Goal: Task Accomplishment & Management: Manage account settings

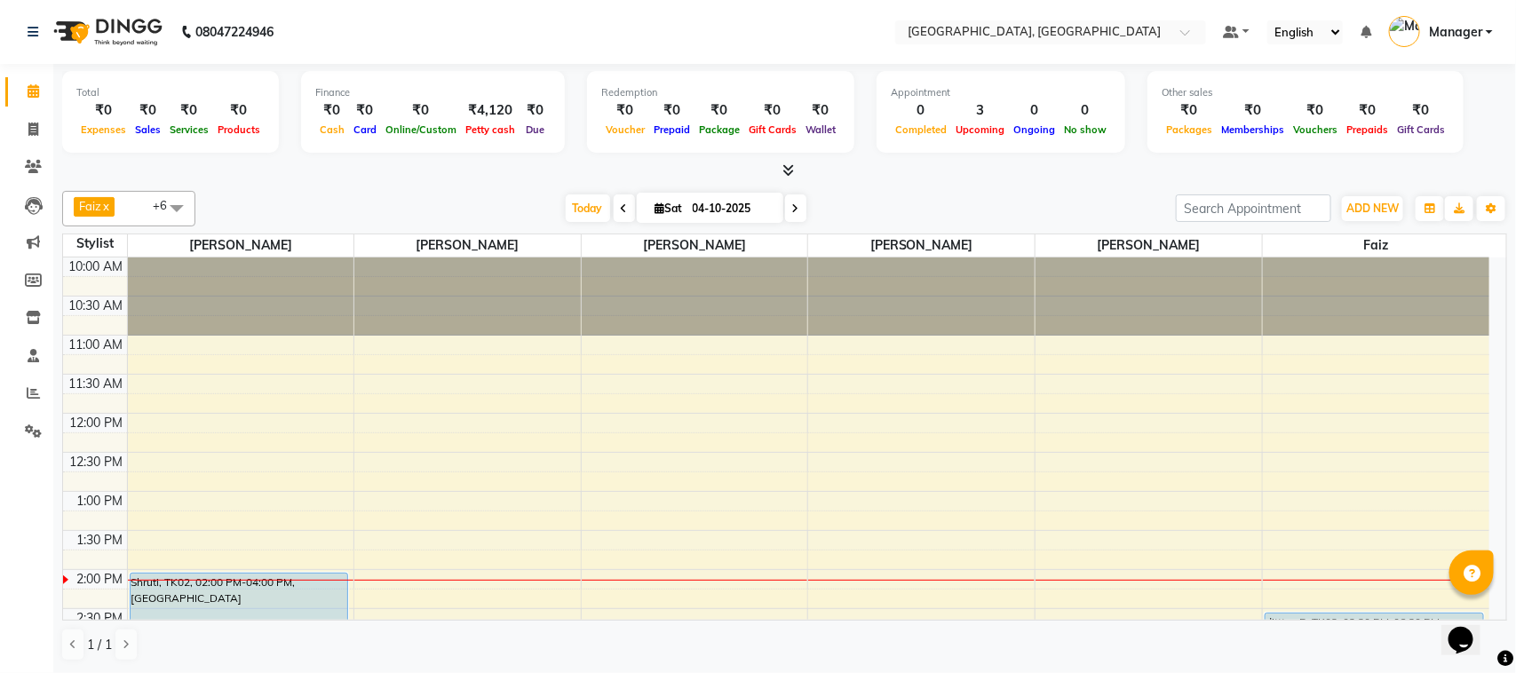
scroll to position [267, 0]
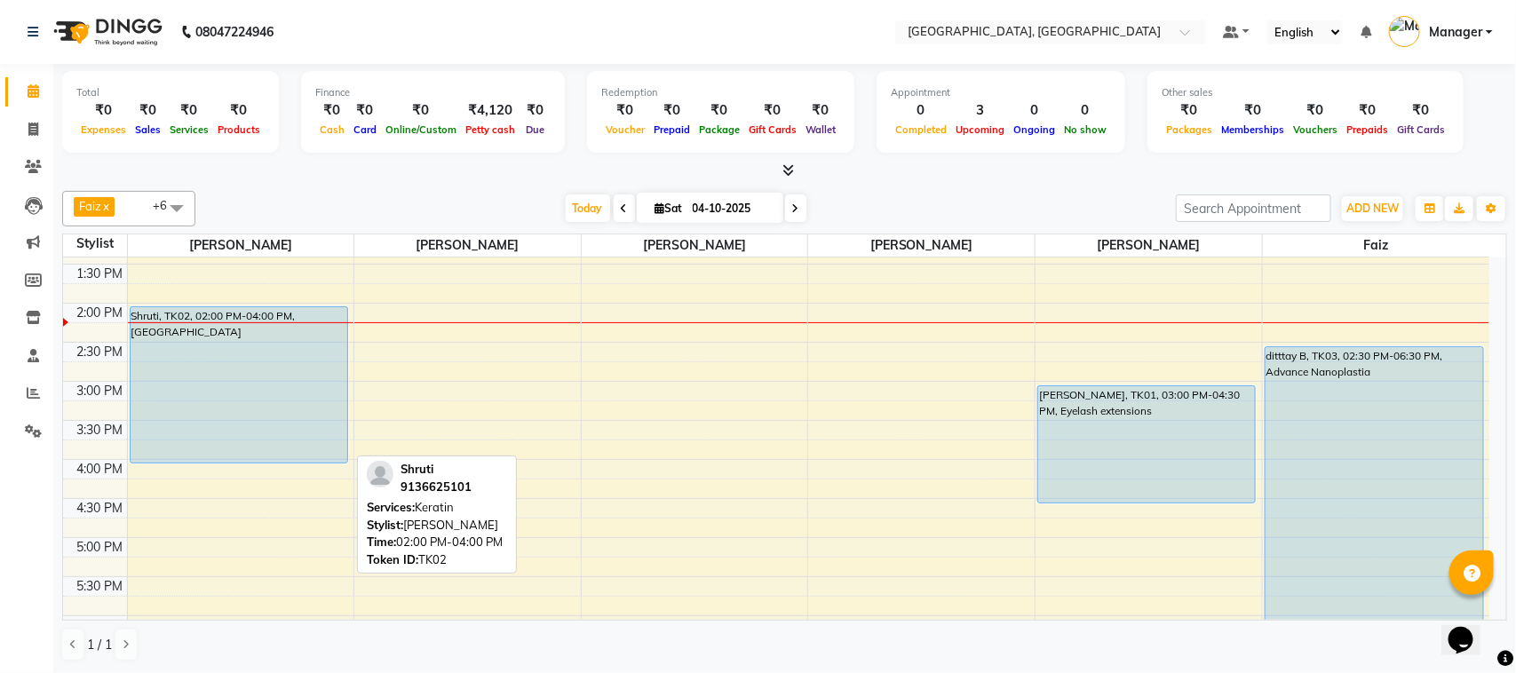
click at [219, 402] on div "Shruti, TK02, 02:00 PM-04:00 PM, [GEOGRAPHIC_DATA]" at bounding box center [239, 384] width 217 height 155
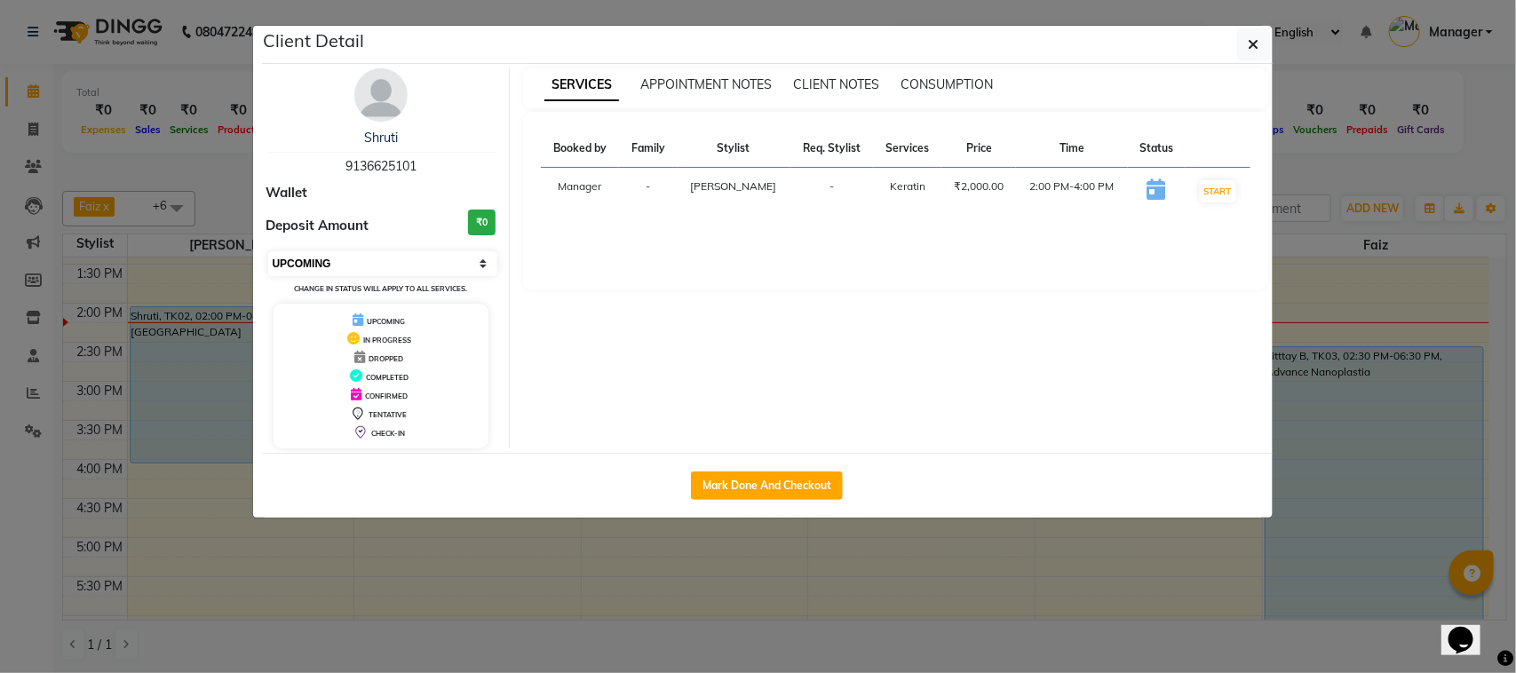
click at [481, 258] on select "Select IN SERVICE CONFIRMED TENTATIVE CHECK IN MARK DONE DROPPED UPCOMING" at bounding box center [383, 263] width 230 height 25
select select "1"
click at [268, 251] on select "Select IN SERVICE CONFIRMED TENTATIVE CHECK IN MARK DONE DROPPED UPCOMING" at bounding box center [383, 263] width 230 height 25
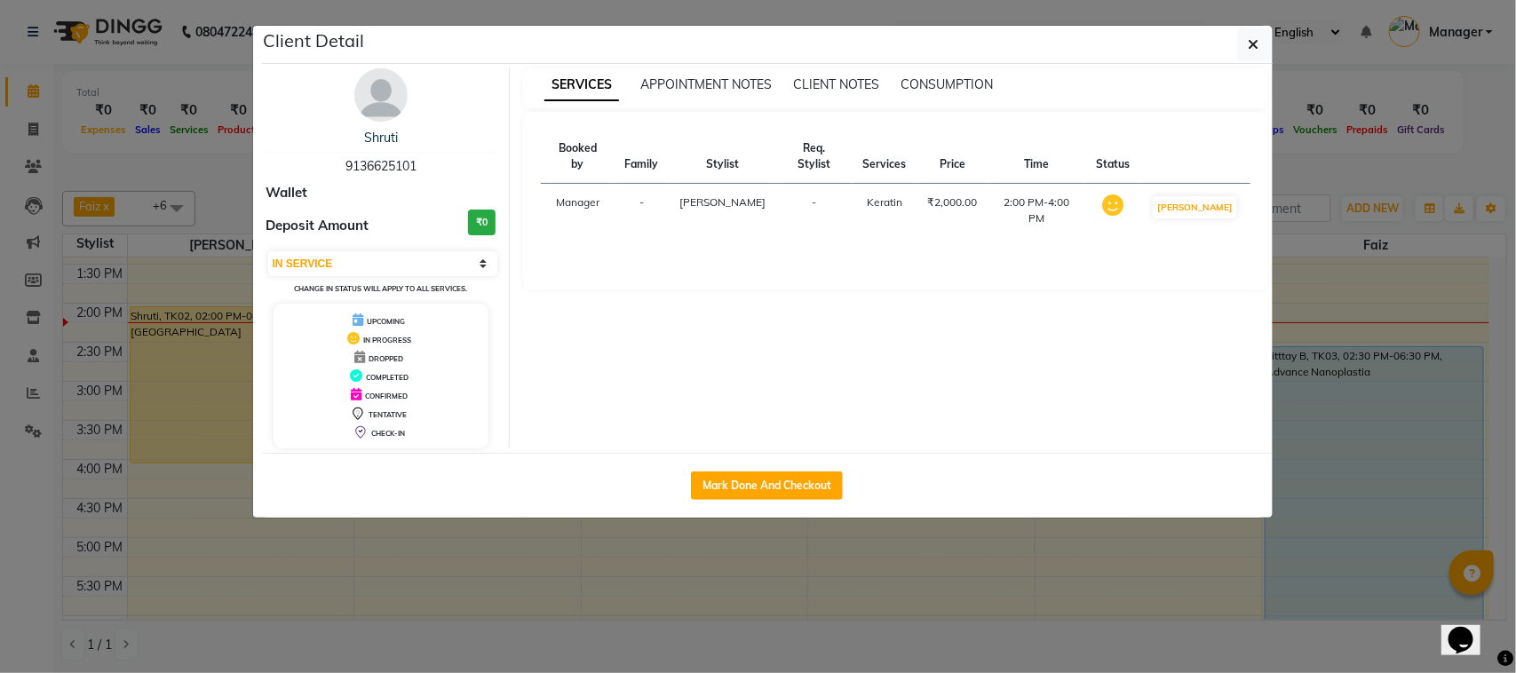
click at [231, 503] on ngb-modal-window "Client Detail Shruti 9136625101 Wallet Deposit Amount ₹0 Select IN SERVICE CONF…" at bounding box center [758, 336] width 1516 height 673
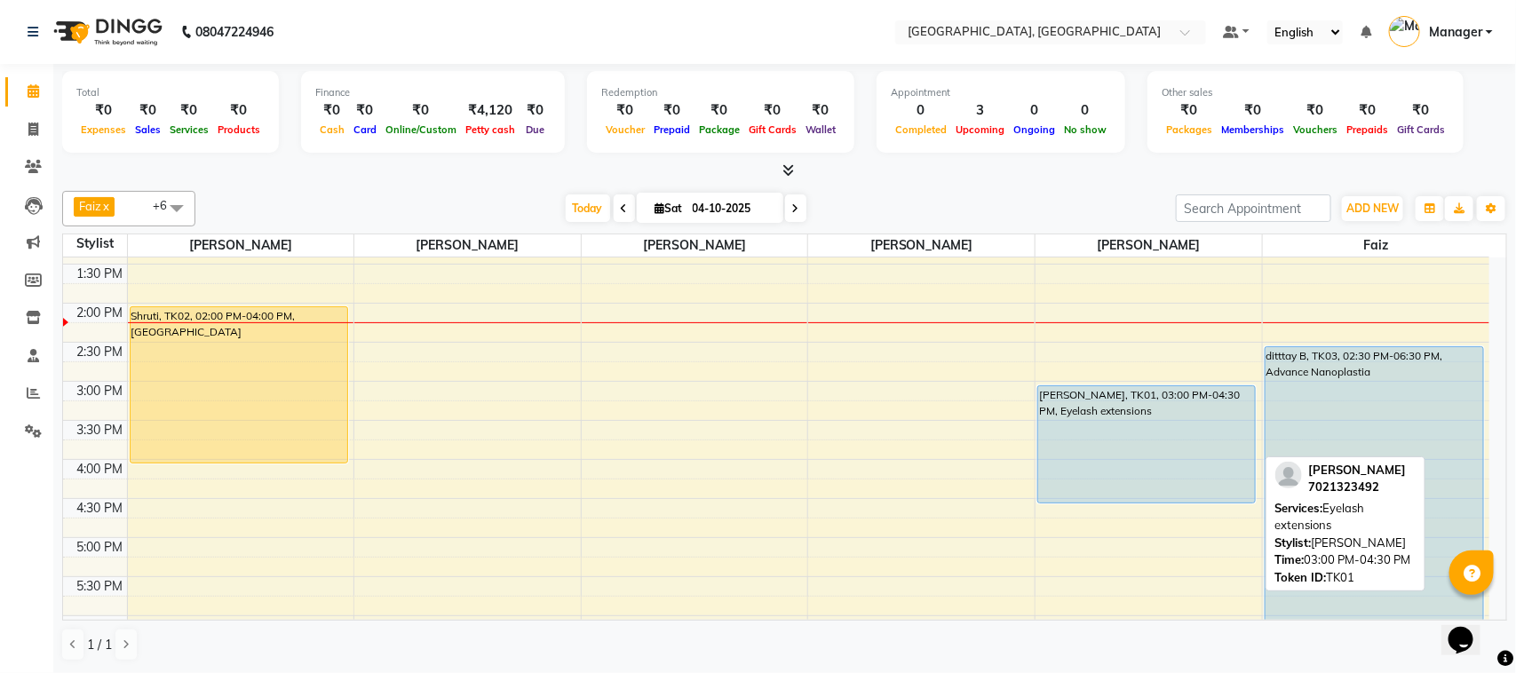
click at [1162, 425] on div "[PERSON_NAME], TK01, 03:00 PM-04:30 PM, Eyelash extensions" at bounding box center [1146, 444] width 217 height 116
select select "5"
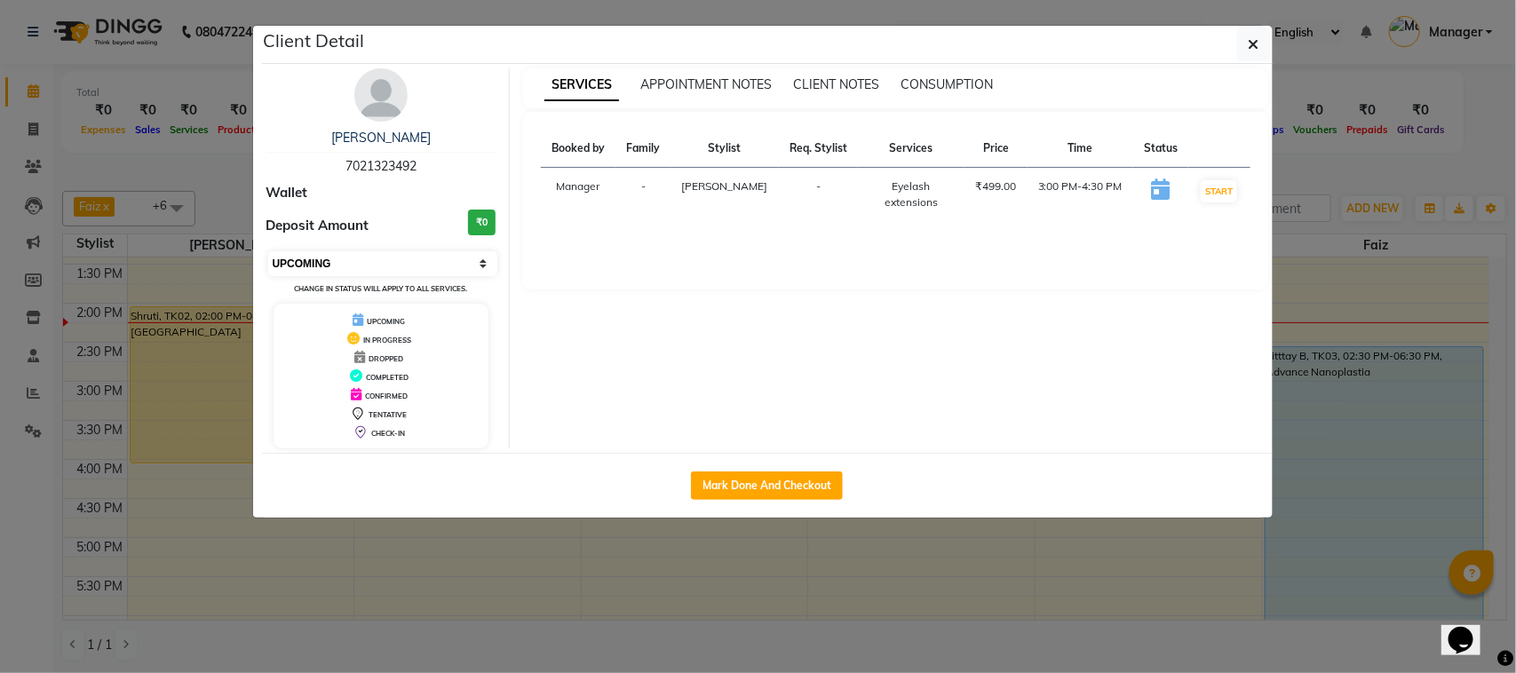
click at [482, 272] on select "Select IN SERVICE CONFIRMED TENTATIVE CHECK IN MARK DONE DROPPED UPCOMING" at bounding box center [383, 263] width 230 height 25
click at [1046, 589] on ngb-modal-window "Client Detail [PERSON_NAME] 7021323492 Wallet Deposit Amount ₹0 Select IN SERVI…" at bounding box center [758, 336] width 1516 height 673
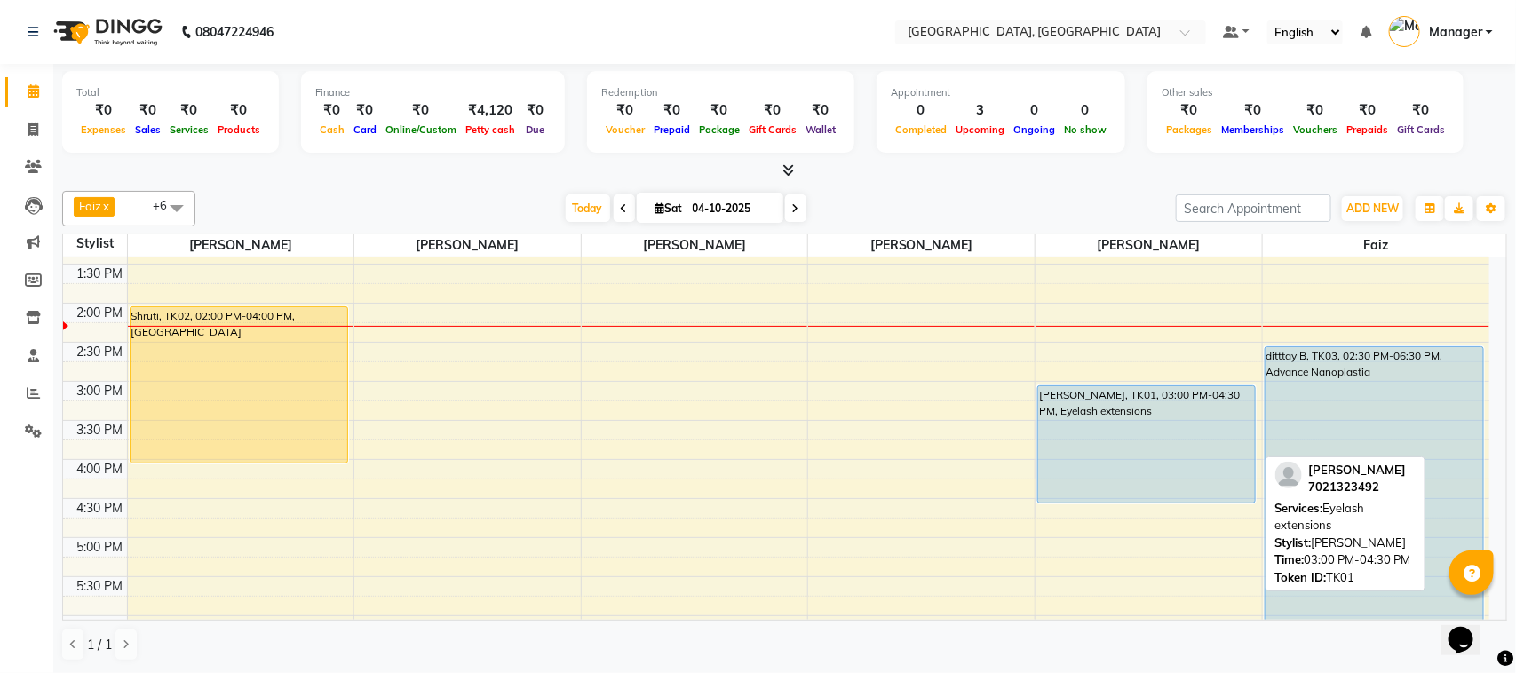
click at [1158, 498] on div "[PERSON_NAME], TK01, 03:00 PM-04:30 PM, Eyelash extensions" at bounding box center [1146, 444] width 217 height 116
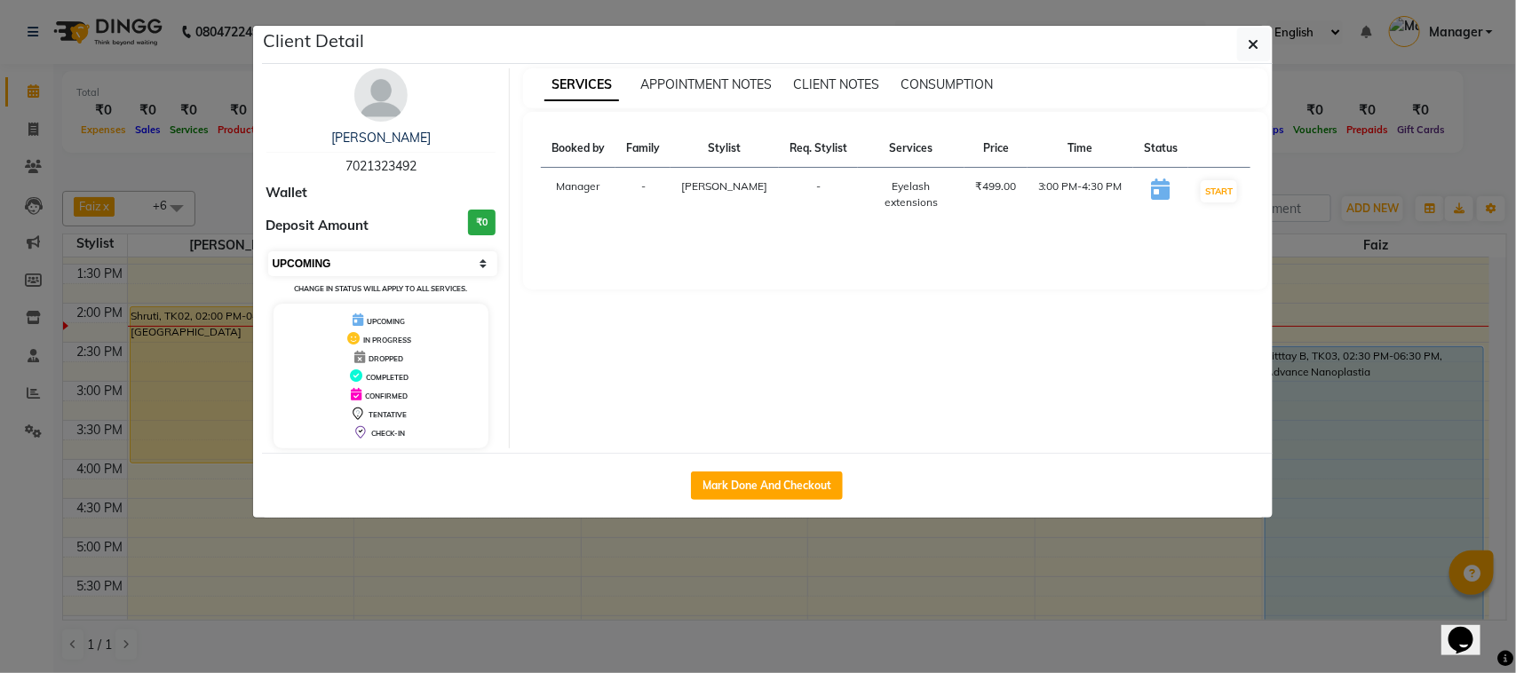
click at [489, 260] on select "Select IN SERVICE CONFIRMED TENTATIVE CHECK IN MARK DONE DROPPED UPCOMING" at bounding box center [383, 263] width 230 height 25
select select "2"
click at [268, 251] on select "Select IN SERVICE CONFIRMED TENTATIVE CHECK IN MARK DONE DROPPED UPCOMING" at bounding box center [383, 263] width 230 height 25
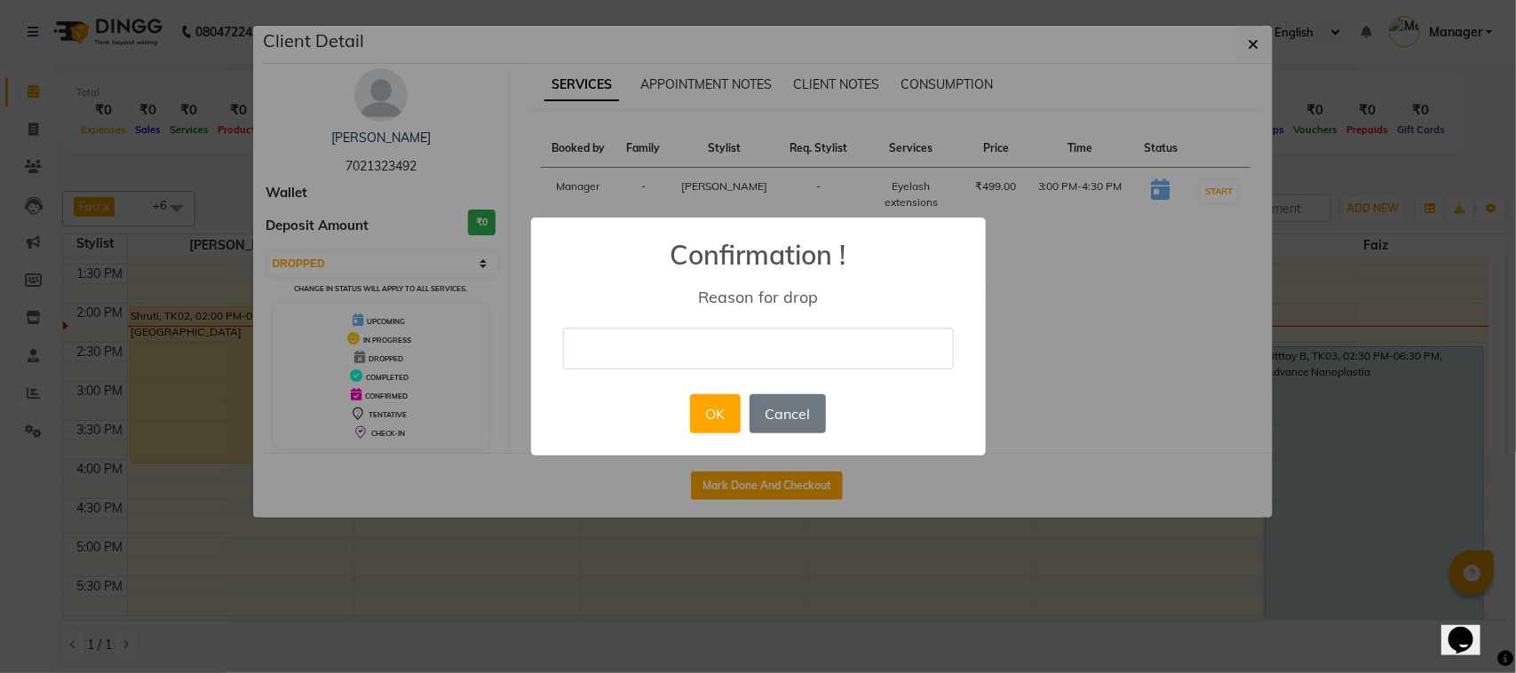
click at [632, 349] on input "text" at bounding box center [758, 349] width 391 height 42
type input "she will do in [PERSON_NAME]"
click at [707, 426] on button "OK" at bounding box center [715, 413] width 51 height 39
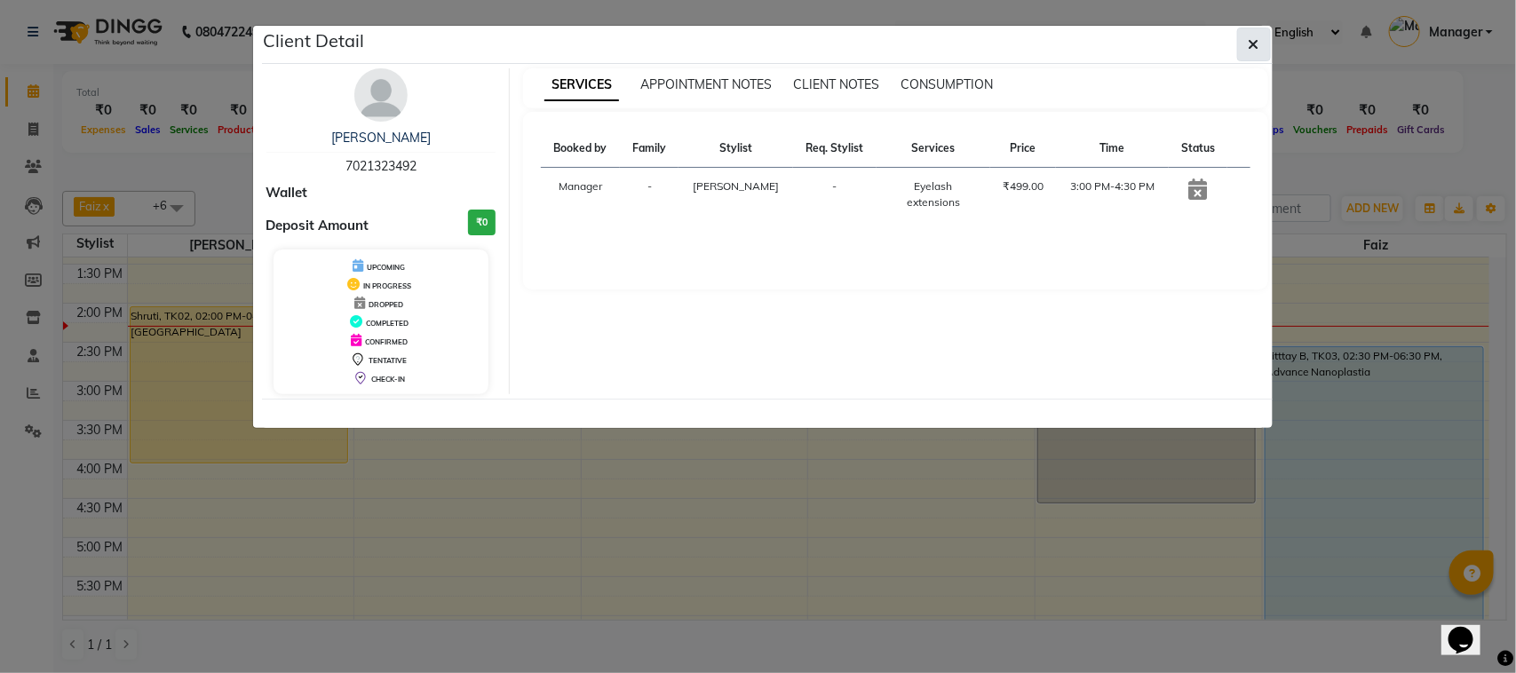
click at [1245, 45] on button "button" at bounding box center [1254, 45] width 34 height 34
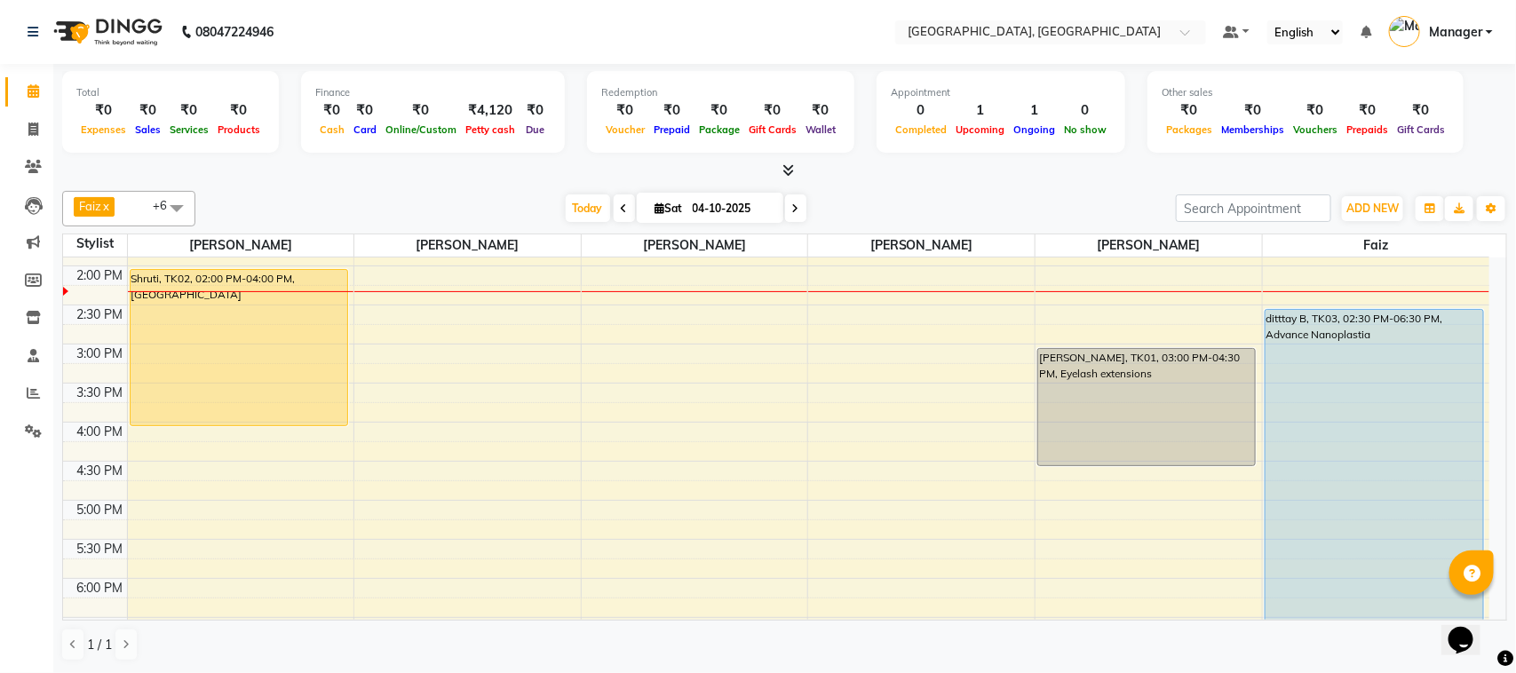
scroll to position [311, 0]
